Goal: Check status: Check status

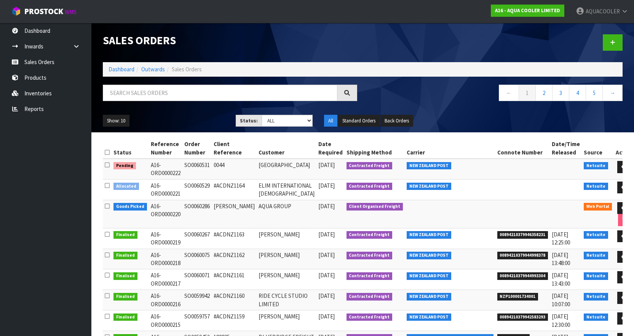
click at [197, 220] on td "SO0060286" at bounding box center [196, 214] width 29 height 28
copy td "SO0060286"
click at [171, 228] on td "A16-ORD0000220" at bounding box center [166, 214] width 34 height 28
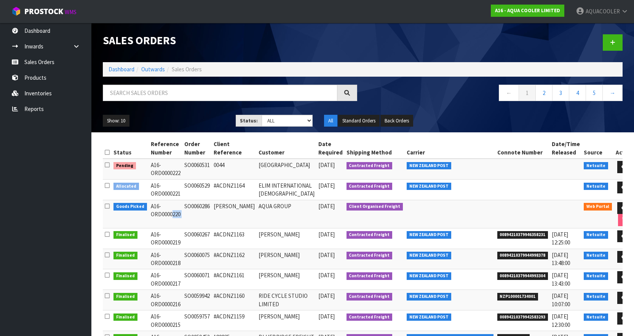
click at [171, 228] on td "A16-ORD0000220" at bounding box center [166, 214] width 34 height 28
copy tr "A16-ORD0000220"
click at [622, 210] on icon at bounding box center [625, 207] width 6 height 5
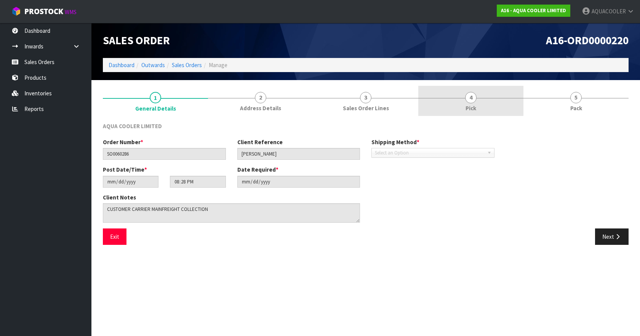
click at [466, 102] on link "4 Pick" at bounding box center [470, 101] width 105 height 30
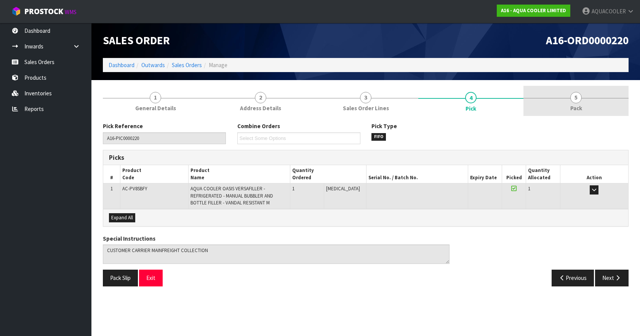
click at [568, 101] on link "5 Pack" at bounding box center [575, 101] width 105 height 30
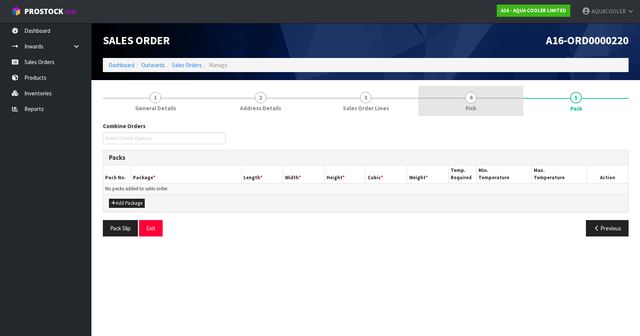
click at [470, 100] on span "4" at bounding box center [470, 97] width 11 height 11
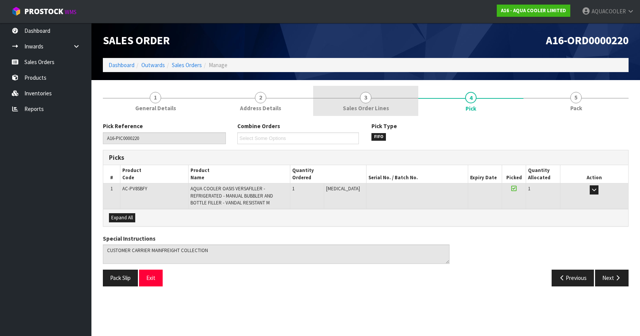
click at [372, 98] on div at bounding box center [365, 98] width 105 height 0
